Goal: Task Accomplishment & Management: Complete application form

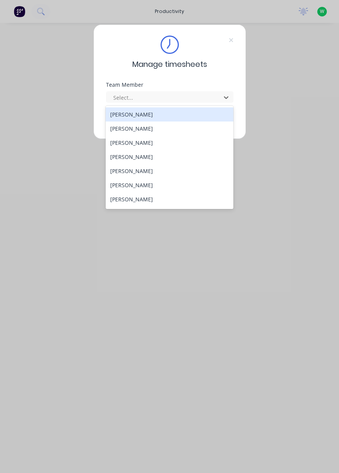
click at [143, 129] on div "[PERSON_NAME]" at bounding box center [170, 128] width 128 height 14
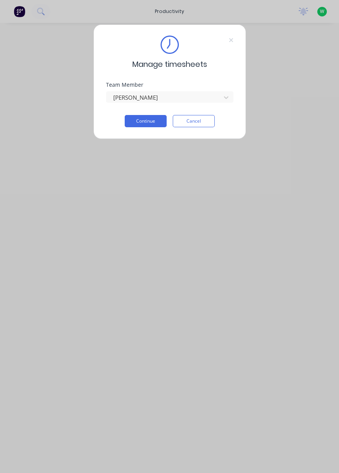
click at [148, 122] on button "Continue" at bounding box center [146, 121] width 42 height 12
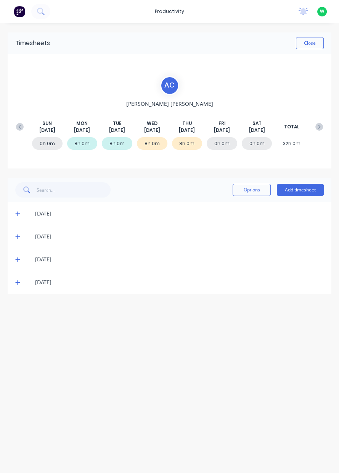
click at [16, 284] on icon at bounding box center [17, 281] width 5 height 5
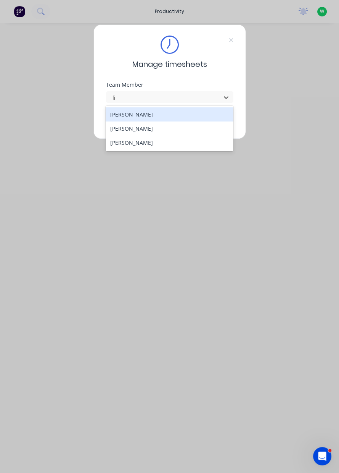
click at [179, 132] on div "[PERSON_NAME]" at bounding box center [170, 128] width 128 height 14
type input "li"
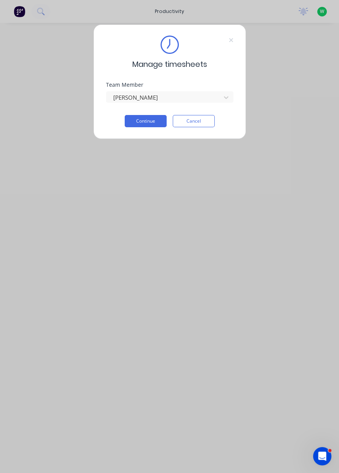
click at [150, 122] on button "Continue" at bounding box center [146, 121] width 42 height 12
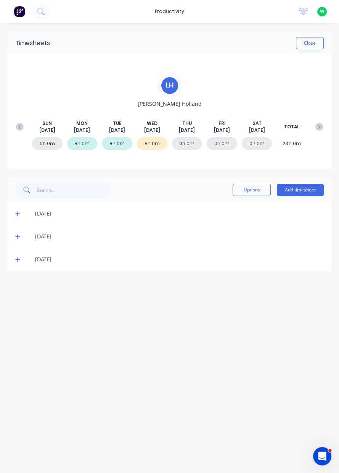
click at [295, 191] on button "Add timesheet" at bounding box center [300, 190] width 47 height 12
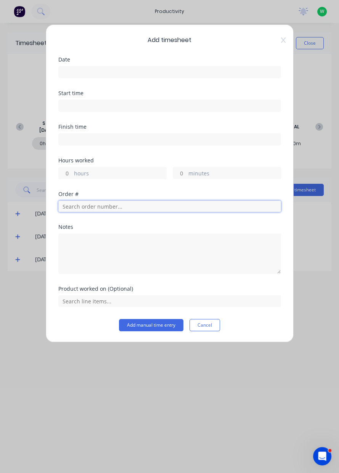
click at [102, 206] on input "text" at bounding box center [169, 205] width 223 height 11
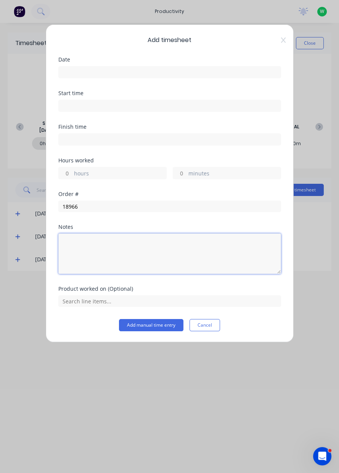
click at [105, 264] on textarea at bounding box center [169, 253] width 223 height 40
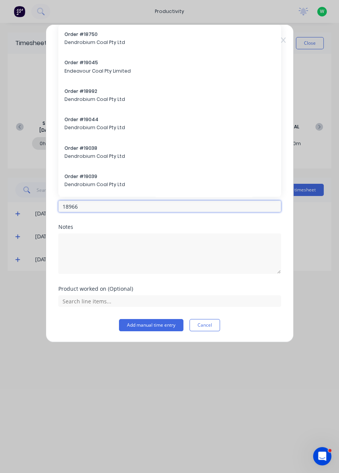
click at [120, 203] on input "18966" at bounding box center [169, 205] width 223 height 11
click at [139, 208] on input "18966" at bounding box center [169, 205] width 223 height 11
click at [132, 207] on input "18966" at bounding box center [169, 205] width 223 height 11
click at [115, 207] on input "18966" at bounding box center [169, 205] width 223 height 11
type input "18966"
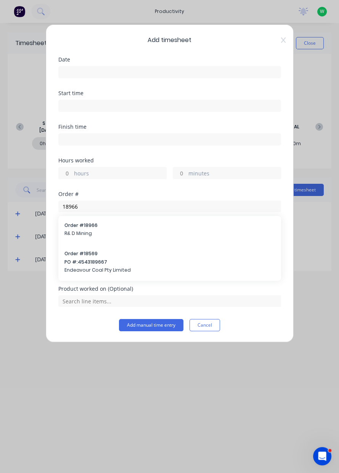
click at [121, 233] on span "R& D Mining" at bounding box center [170, 233] width 211 height 7
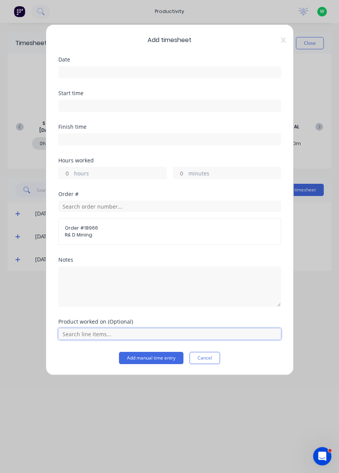
click at [103, 332] on input "text" at bounding box center [169, 333] width 223 height 11
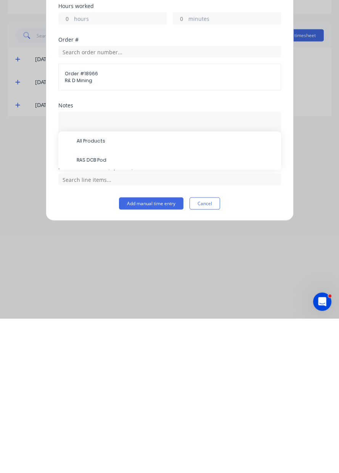
click at [115, 316] on span "RAS DCB Pod" at bounding box center [176, 314] width 198 height 7
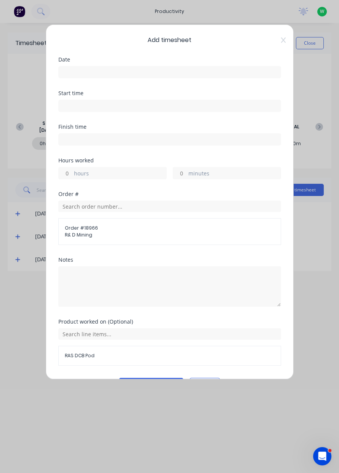
click at [115, 176] on label "hours" at bounding box center [120, 174] width 92 height 10
click at [72, 176] on input "hours" at bounding box center [65, 172] width 13 height 11
type input "6"
click at [99, 74] on input at bounding box center [170, 71] width 222 height 11
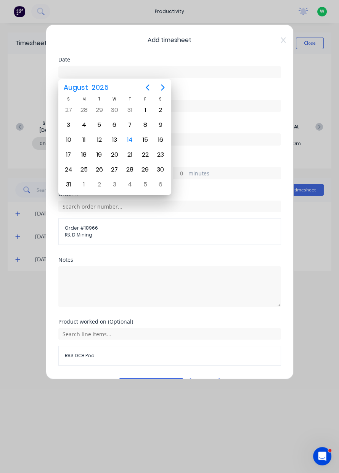
click at [132, 140] on div "14" at bounding box center [129, 139] width 11 height 11
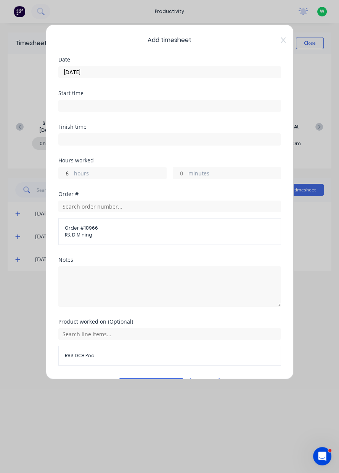
type input "[DATE]"
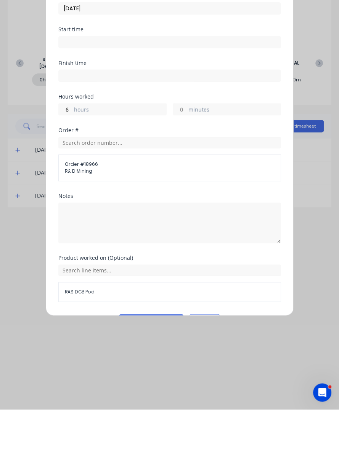
click at [148, 380] on button "Add manual time entry" at bounding box center [151, 384] width 65 height 12
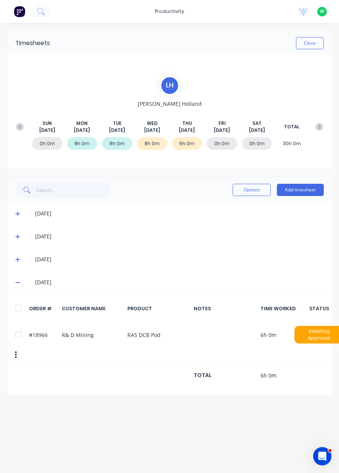
click at [24, 127] on button at bounding box center [19, 127] width 15 height 14
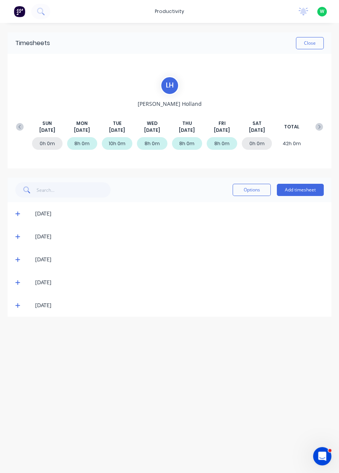
click at [17, 213] on icon at bounding box center [17, 213] width 5 height 5
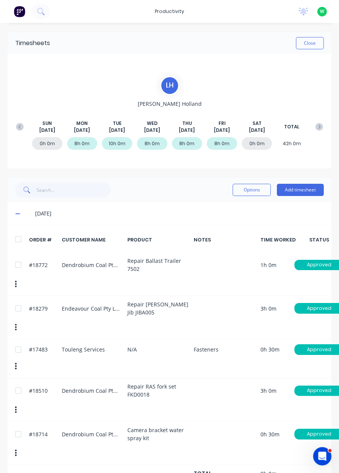
click at [302, 191] on button "Add timesheet" at bounding box center [300, 190] width 47 height 12
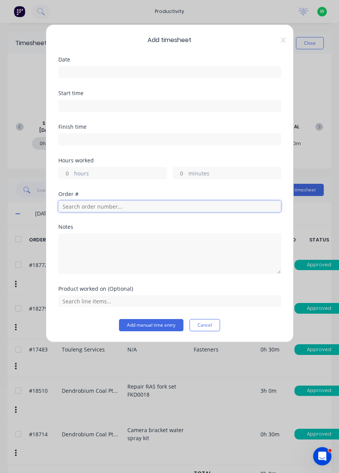
click at [143, 203] on input "text" at bounding box center [169, 205] width 223 height 11
type input "18772"
click at [110, 236] on div "Order # 18772 Dendrobium Coal Pty Ltd" at bounding box center [170, 230] width 211 height 16
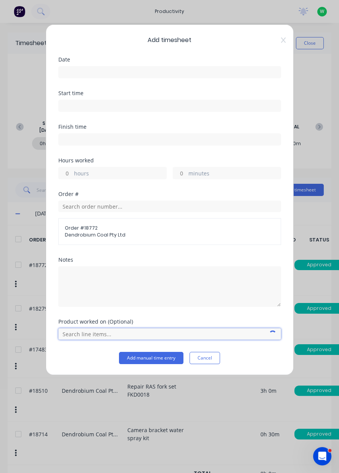
click at [100, 334] on input "text" at bounding box center [169, 333] width 223 height 11
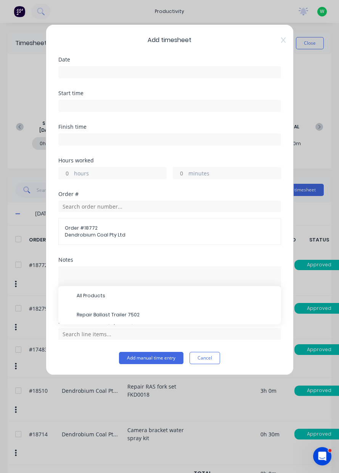
click at [113, 316] on span "Repair Ballast Trailer 7502" at bounding box center [176, 314] width 198 height 7
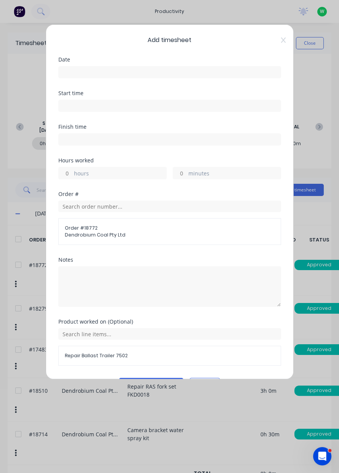
click at [112, 76] on input at bounding box center [170, 71] width 222 height 11
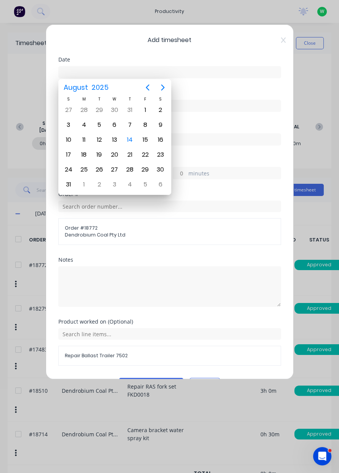
click at [134, 141] on div "14" at bounding box center [129, 139] width 11 height 11
type input "[DATE]"
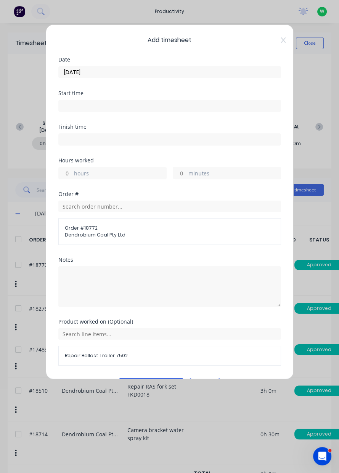
click at [129, 172] on label "hours" at bounding box center [120, 174] width 92 height 10
click at [72, 172] on input "hours" at bounding box center [65, 172] width 13 height 11
type input "3"
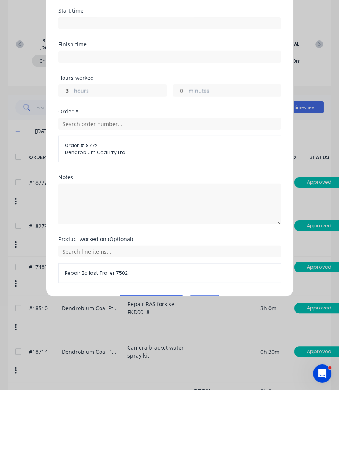
click at [165, 386] on button "Add manual time entry" at bounding box center [151, 384] width 65 height 12
